Goal: Information Seeking & Learning: Find specific fact

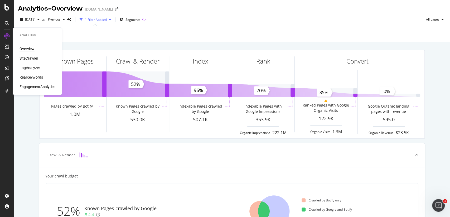
click at [24, 57] on div "SiteCrawler" at bounding box center [29, 58] width 19 height 5
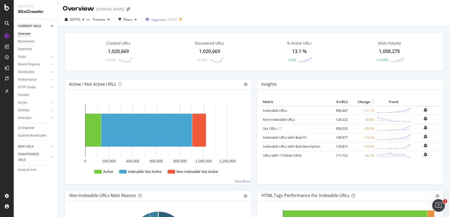
click at [177, 21] on div "Segments [DATE]" at bounding box center [162, 19] width 32 height 4
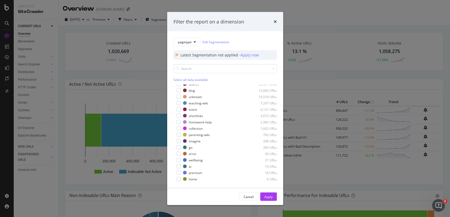
scroll to position [16, 0]
click at [193, 44] on button "pagetype" at bounding box center [186, 42] width 27 height 8
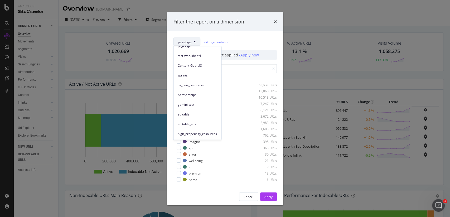
scroll to position [0, 0]
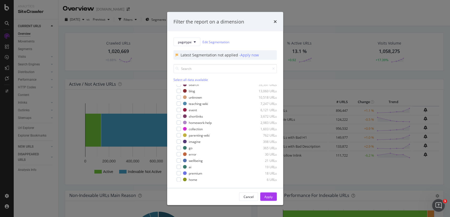
click at [263, 40] on div "pagetype Edit Segmentation" at bounding box center [224, 42] width 103 height 8
click at [278, 19] on div "Filter the report on a dimension" at bounding box center [225, 22] width 116 height 20
click at [183, 42] on span "pagetype" at bounding box center [185, 42] width 14 height 4
click at [208, 44] on link "Edit Segmentation" at bounding box center [215, 42] width 27 height 6
click at [195, 42] on icon "modal" at bounding box center [195, 41] width 2 height 3
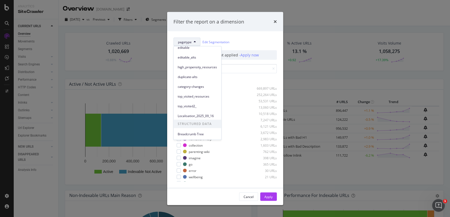
scroll to position [78, 0]
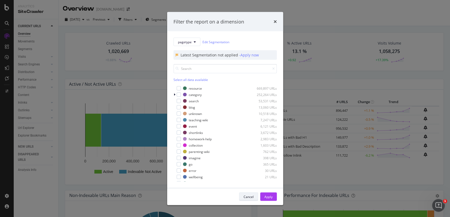
click at [250, 198] on div "Cancel" at bounding box center [249, 196] width 10 height 4
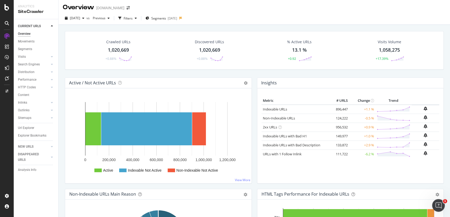
scroll to position [0, 0]
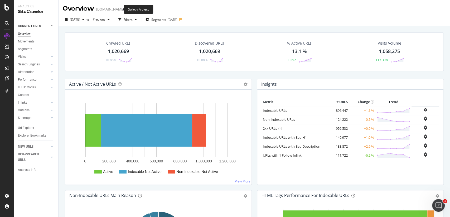
click at [127, 10] on icon "arrow-right-arrow-left" at bounding box center [128, 9] width 3 height 4
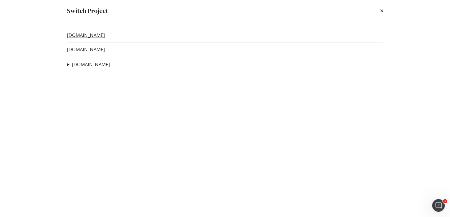
click at [93, 33] on link "[DOMAIN_NAME]" at bounding box center [86, 35] width 38 height 6
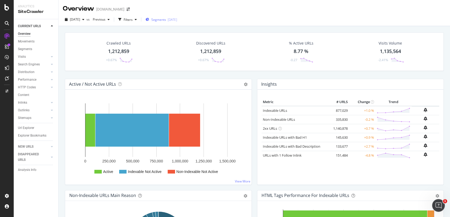
click at [161, 21] on div "Segments [DATE]" at bounding box center [162, 19] width 32 height 4
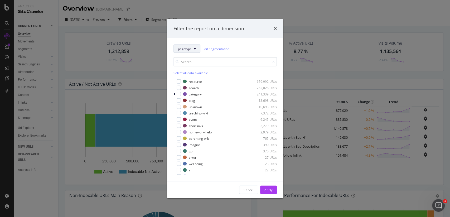
click at [187, 46] on span "pagetype" at bounding box center [185, 48] width 14 height 4
click at [238, 45] on div "pagetype Edit Segmentation" at bounding box center [224, 49] width 103 height 8
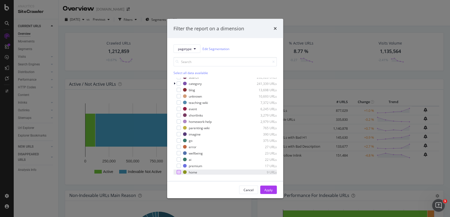
click at [179, 172] on div "modal" at bounding box center [179, 172] width 4 height 4
click at [270, 187] on div "Apply" at bounding box center [268, 190] width 8 height 8
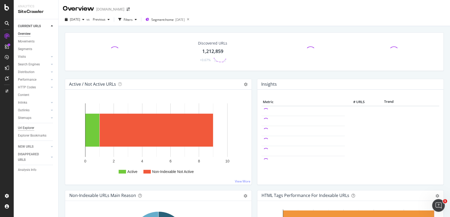
click at [33, 127] on div "Url Explorer" at bounding box center [26, 128] width 16 height 6
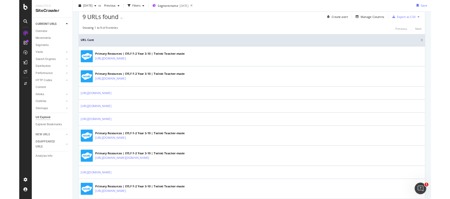
scroll to position [126, 0]
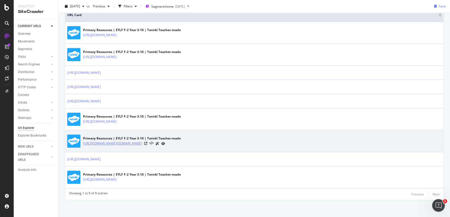
click at [142, 144] on link "[URL][DOMAIN_NAME][DOMAIN_NAME]" at bounding box center [112, 143] width 59 height 5
drag, startPoint x: 163, startPoint y: 144, endPoint x: 125, endPoint y: 143, distance: 37.5
click at [125, 143] on div "[URL][DOMAIN_NAME][DOMAIN_NAME]" at bounding box center [132, 144] width 98 height 6
drag, startPoint x: 120, startPoint y: 145, endPoint x: 157, endPoint y: 146, distance: 36.4
click at [157, 146] on div "Primary Resources | EYLF F-2 Year 3-10 | Twinkl Teacher-made [URL][DOMAIN_NAME]…" at bounding box center [254, 140] width 374 height 13
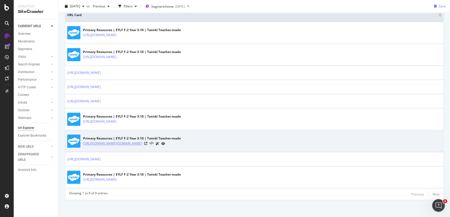
drag, startPoint x: 163, startPoint y: 143, endPoint x: 122, endPoint y: 141, distance: 40.4
click at [122, 141] on div "[URL][DOMAIN_NAME][DOMAIN_NAME]" at bounding box center [132, 144] width 98 height 6
copy link "/?utm_source=[DOMAIN_NAME]"
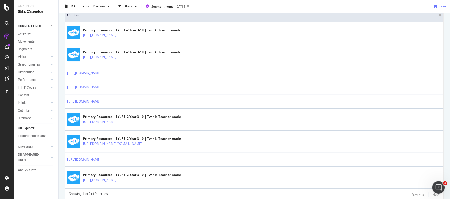
scroll to position [0, 0]
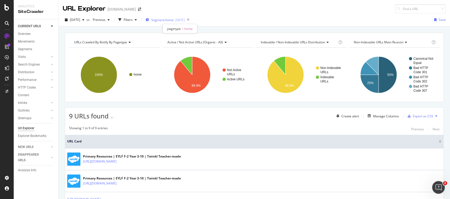
click at [174, 21] on span "Segment: home" at bounding box center [162, 20] width 22 height 4
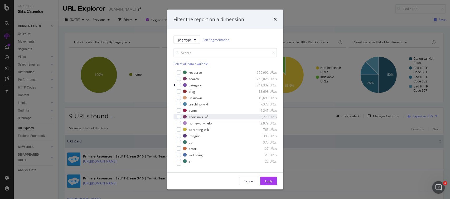
scroll to position [11, 0]
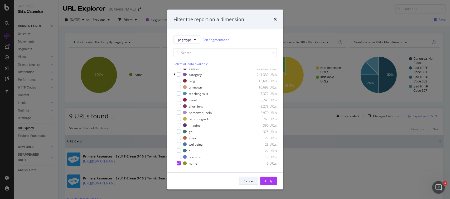
click at [248, 180] on div "Cancel" at bounding box center [249, 180] width 10 height 4
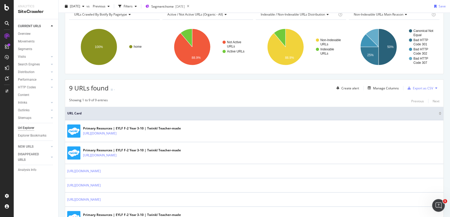
scroll to position [0, 0]
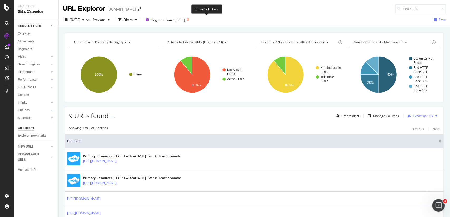
click at [191, 20] on icon at bounding box center [188, 19] width 7 height 7
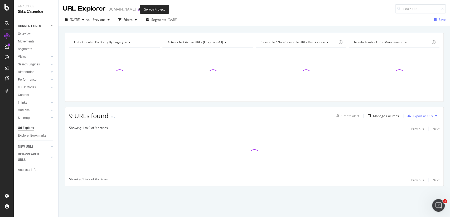
click at [138, 8] on icon "arrow-right-arrow-left" at bounding box center [139, 9] width 3 height 4
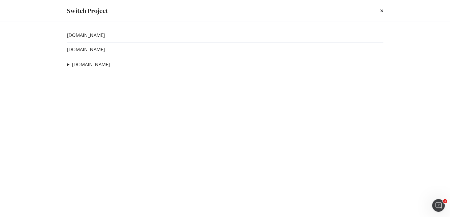
click at [86, 55] on div "[DOMAIN_NAME] [DOMAIN_NAME] [DOMAIN_NAME] Redirect Loop Test Ad-Hoc Project Emp…" at bounding box center [224, 119] width 337 height 195
click at [85, 52] on link "[DOMAIN_NAME]" at bounding box center [86, 50] width 38 height 6
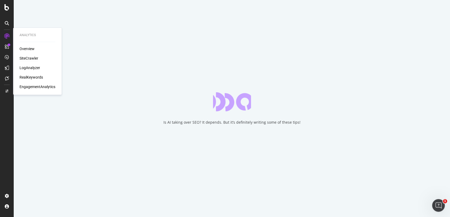
click at [26, 58] on div "SiteCrawler" at bounding box center [29, 58] width 19 height 5
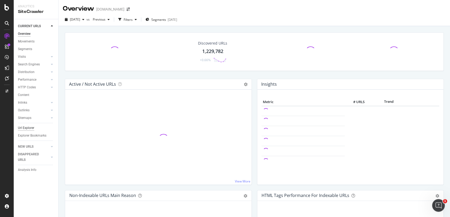
click at [28, 128] on div "Url Explorer" at bounding box center [26, 128] width 16 height 6
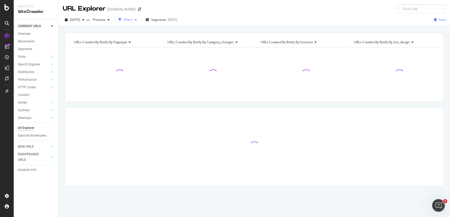
click at [133, 17] on div "Filters" at bounding box center [128, 19] width 9 height 4
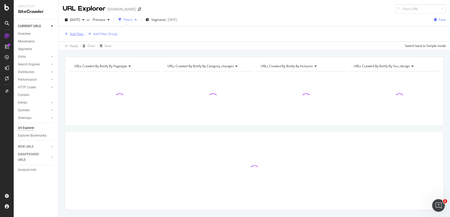
click at [76, 33] on div "Add Filter" at bounding box center [77, 34] width 14 height 4
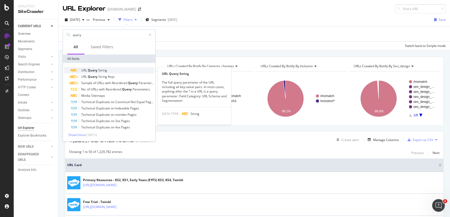
type input "query"
click at [104, 70] on span "String" at bounding box center [102, 70] width 9 height 4
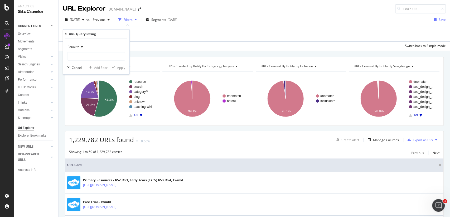
click at [82, 50] on div "Equal to" at bounding box center [96, 47] width 58 height 8
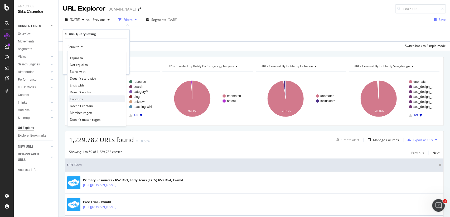
click at [86, 97] on div "Contains" at bounding box center [97, 98] width 56 height 7
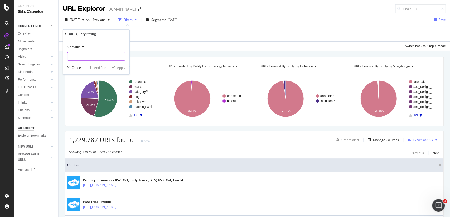
click at [89, 59] on input "text" at bounding box center [95, 56] width 57 height 8
type input "chatgpt"
click at [118, 68] on div "Apply" at bounding box center [121, 67] width 8 height 4
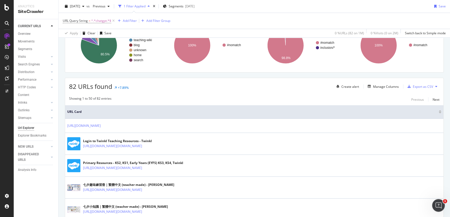
scroll to position [50, 0]
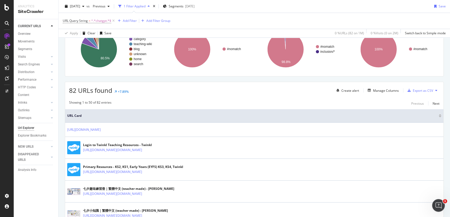
click at [75, 91] on span "82 URLs found" at bounding box center [90, 90] width 43 height 9
click at [125, 90] on div "+7.89%" at bounding box center [123, 91] width 11 height 4
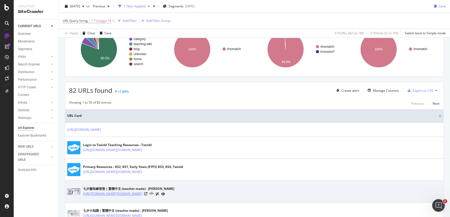
click at [142, 192] on link "[URL][DOMAIN_NAME][DOMAIN_NAME]" at bounding box center [112, 193] width 59 height 5
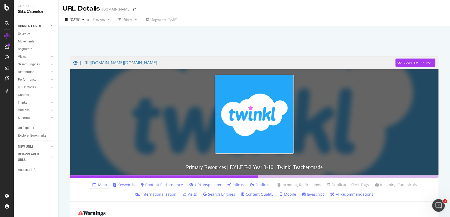
click at [233, 186] on link "Inlinks" at bounding box center [236, 184] width 17 height 5
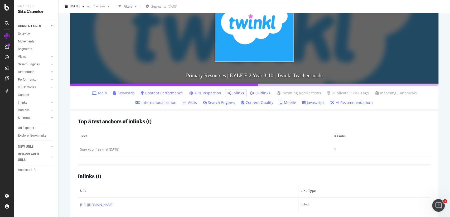
scroll to position [100, 0]
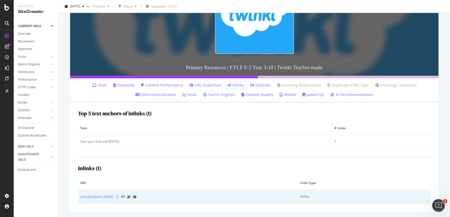
click at [119, 198] on icon at bounding box center [117, 196] width 3 height 3
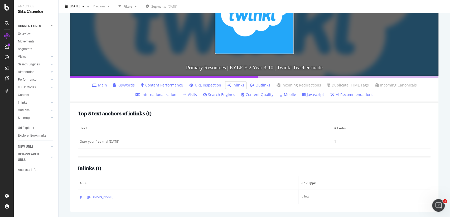
click at [265, 84] on link "Outlinks" at bounding box center [260, 85] width 20 height 5
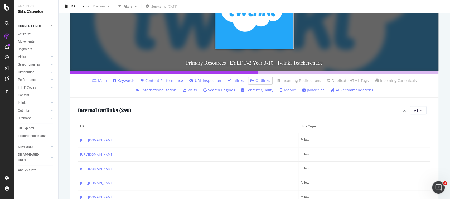
click at [233, 79] on link "Inlinks" at bounding box center [236, 80] width 17 height 5
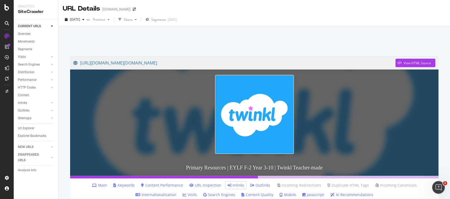
click at [233, 191] on li "Search Engines" at bounding box center [219, 194] width 36 height 7
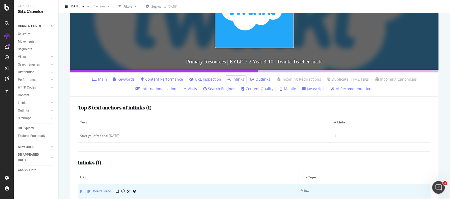
scroll to position [116, 0]
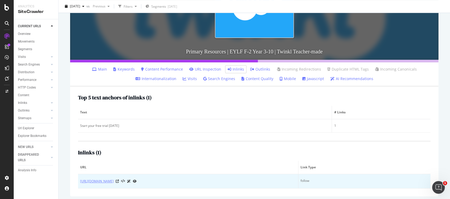
click at [114, 182] on link "https://www.twinkl.com.au/blog/new-to-supply-teaching-in-september" at bounding box center [96, 180] width 33 height 5
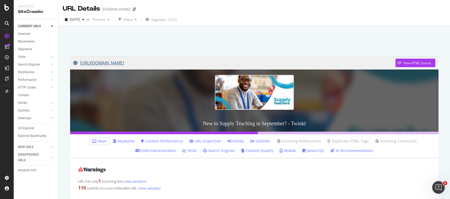
scroll to position [97, 0]
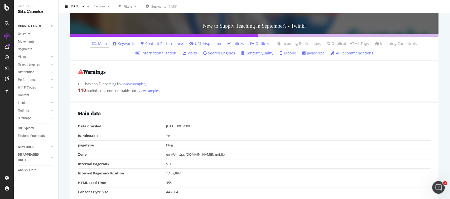
click at [259, 43] on link "Outlinks" at bounding box center [260, 43] width 20 height 5
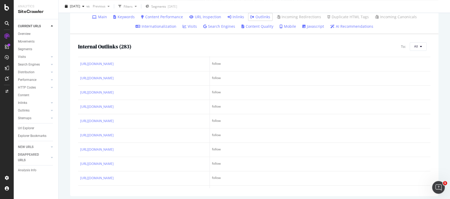
scroll to position [601, 0]
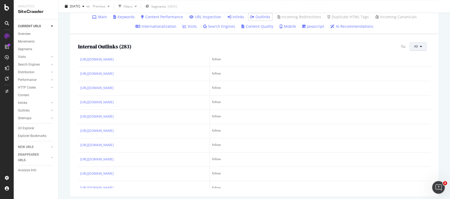
click at [418, 47] on span "All" at bounding box center [416, 46] width 4 height 4
click at [403, 32] on span "Non-Indexable URLs" at bounding box center [391, 31] width 30 height 5
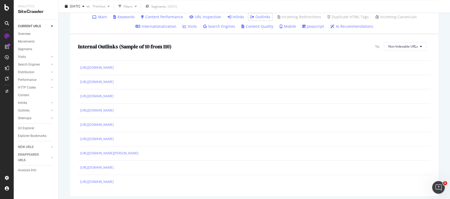
scroll to position [126, 0]
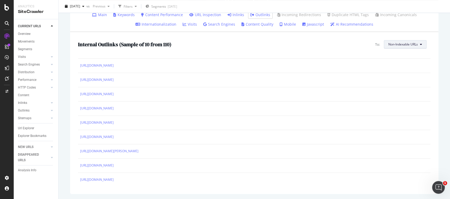
click at [401, 45] on span "Non-Indexable URLs" at bounding box center [403, 44] width 30 height 4
click at [405, 70] on div "Canonical Not Equal" at bounding box center [404, 74] width 40 height 8
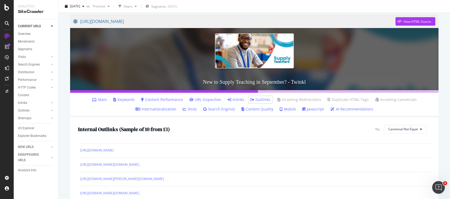
scroll to position [0, 0]
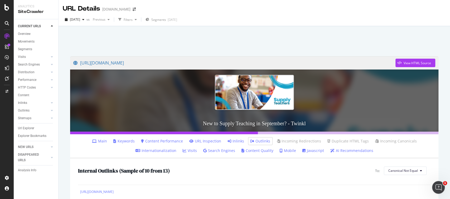
click at [236, 141] on link "Inlinks" at bounding box center [236, 140] width 17 height 5
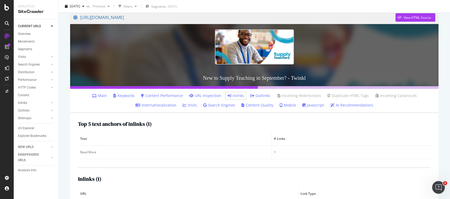
scroll to position [74, 0]
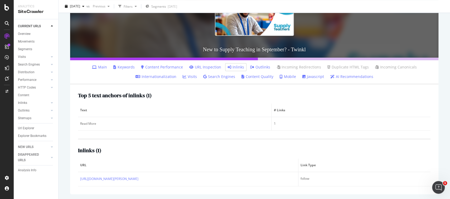
click at [260, 70] on li "Outlinks" at bounding box center [260, 66] width 24 height 7
click at [260, 69] on link "Outlinks" at bounding box center [260, 66] width 20 height 5
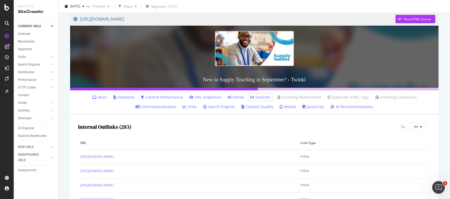
scroll to position [82, 0]
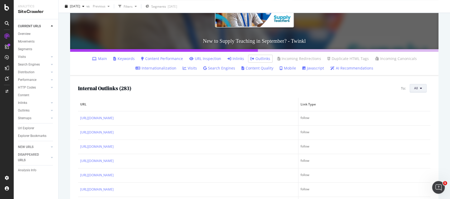
click at [417, 88] on span "All" at bounding box center [416, 88] width 4 height 4
click at [396, 83] on span "Canonical Not Equal" at bounding box center [391, 83] width 30 height 5
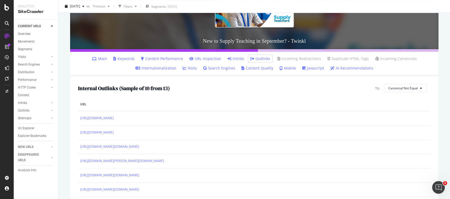
scroll to position [126, 0]
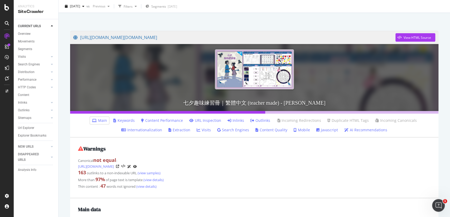
scroll to position [36, 0]
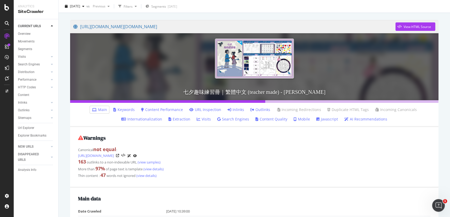
click at [240, 110] on link "Inlinks" at bounding box center [236, 109] width 17 height 5
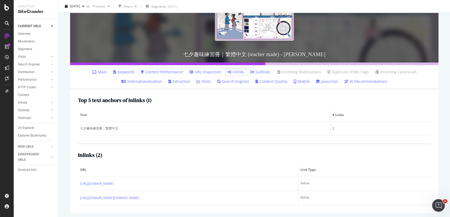
scroll to position [75, 0]
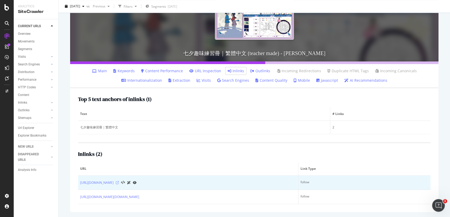
click at [119, 182] on icon at bounding box center [117, 182] width 3 height 3
